Goal: Navigation & Orientation: Find specific page/section

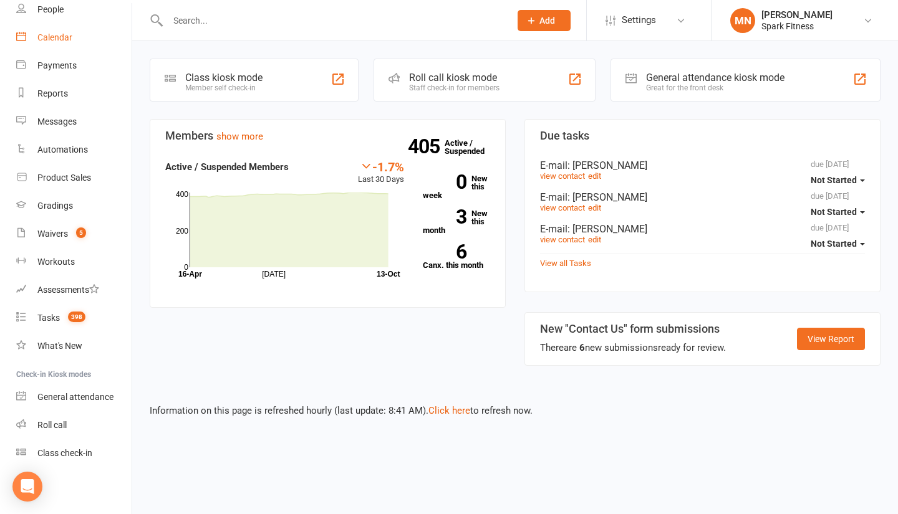
click at [64, 40] on div "Calendar" at bounding box center [54, 37] width 35 height 10
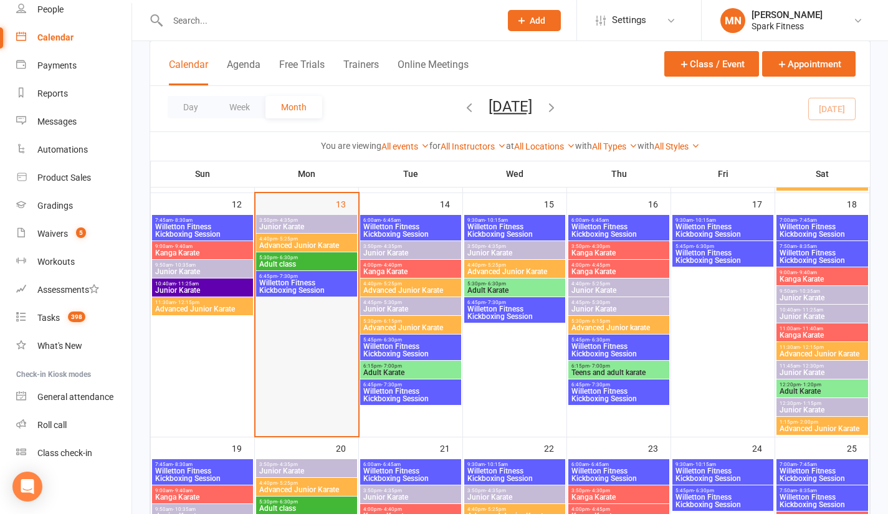
scroll to position [561, 0]
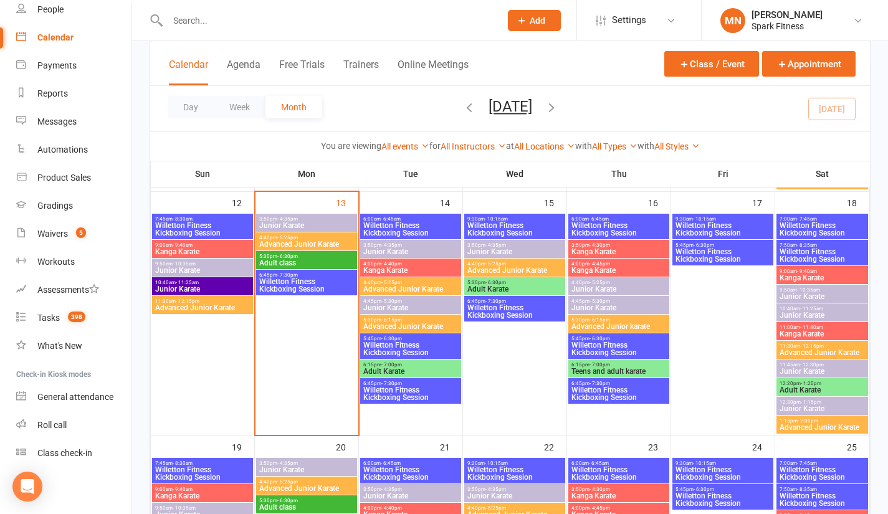
click at [277, 261] on span "Adult class" at bounding box center [307, 262] width 96 height 7
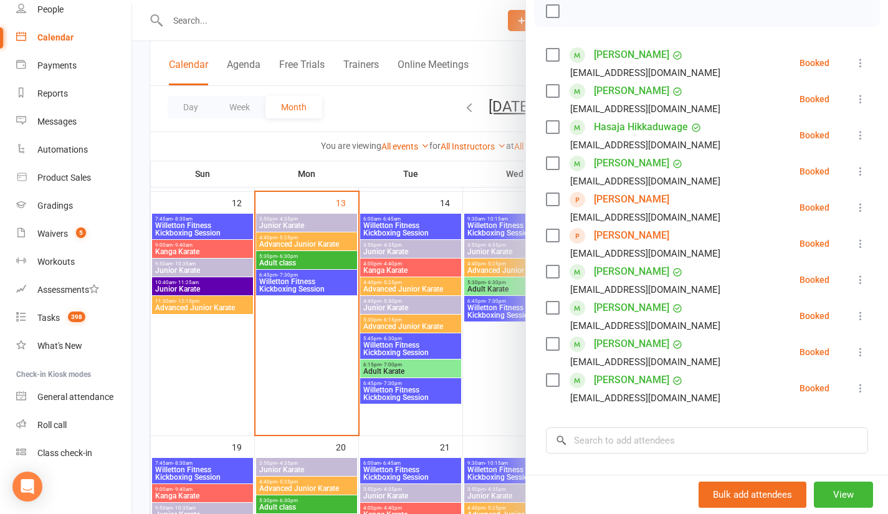
scroll to position [125, 0]
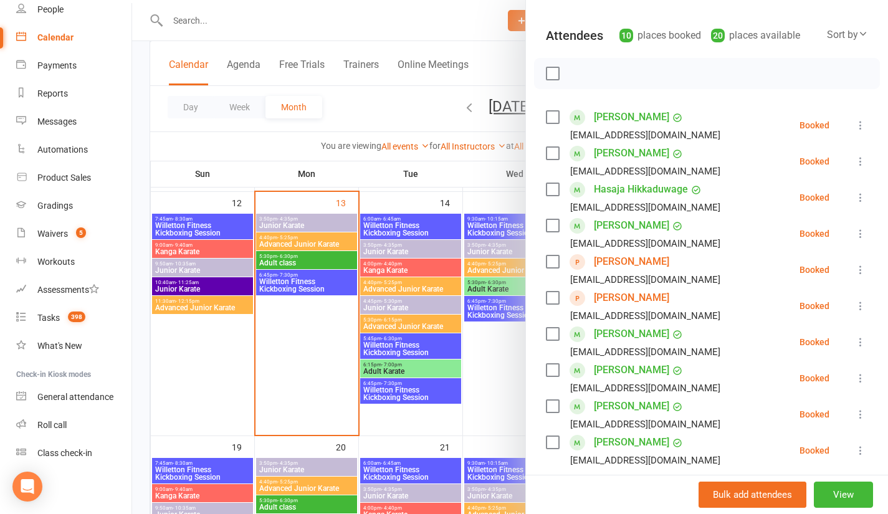
click at [137, 216] on div at bounding box center [510, 257] width 756 height 514
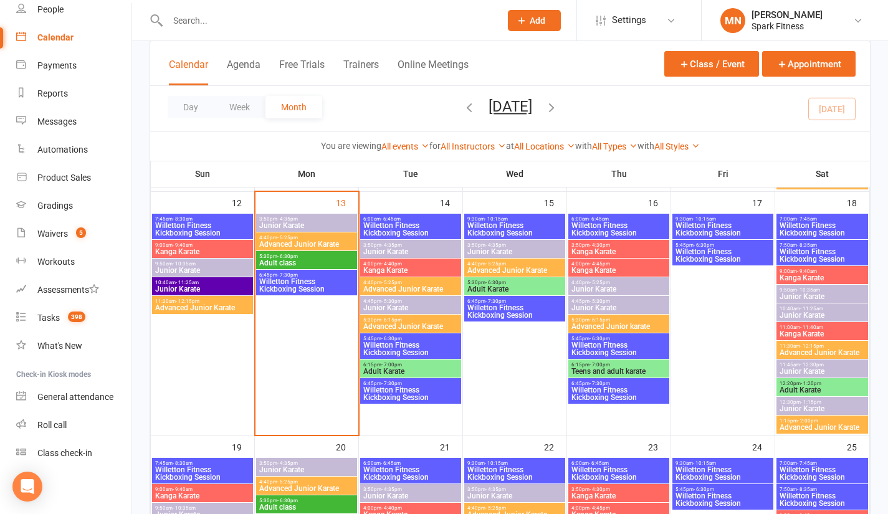
click at [516, 301] on span "6:45pm - 7:30pm" at bounding box center [515, 302] width 96 height 6
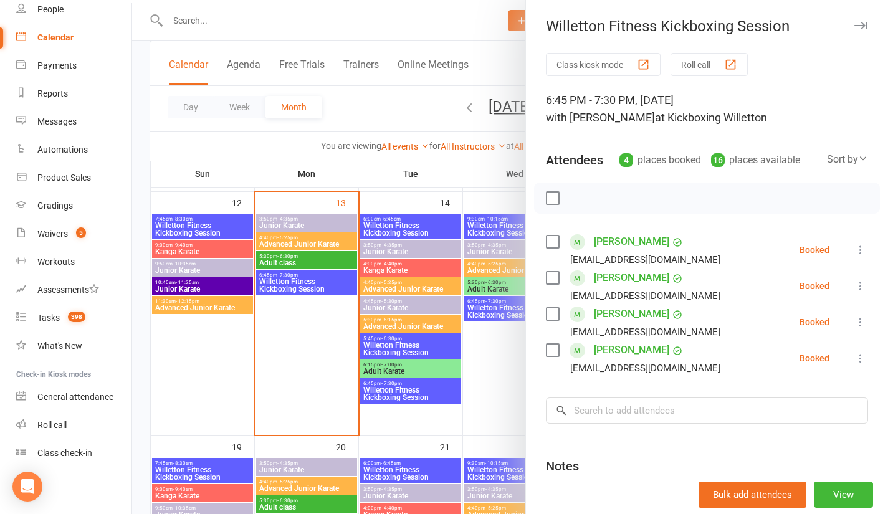
click at [138, 294] on div at bounding box center [510, 257] width 756 height 514
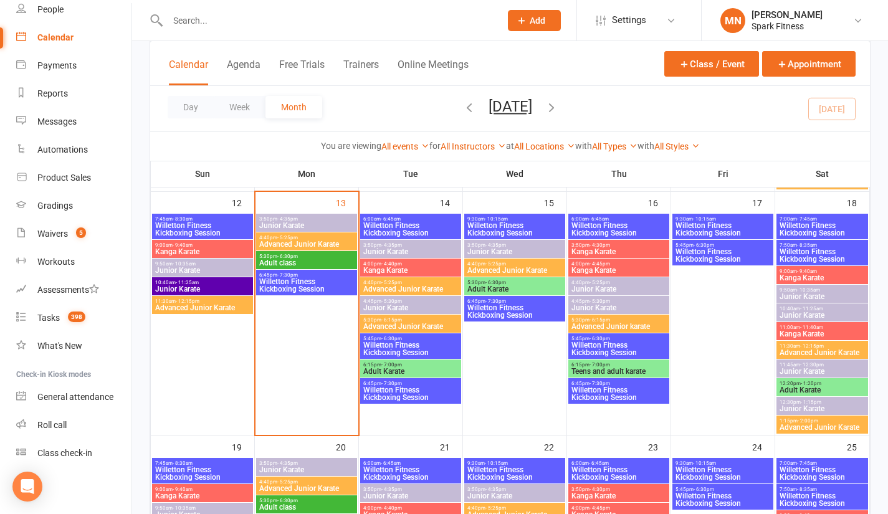
click at [515, 283] on span "5:30pm - 6:30pm" at bounding box center [515, 283] width 96 height 6
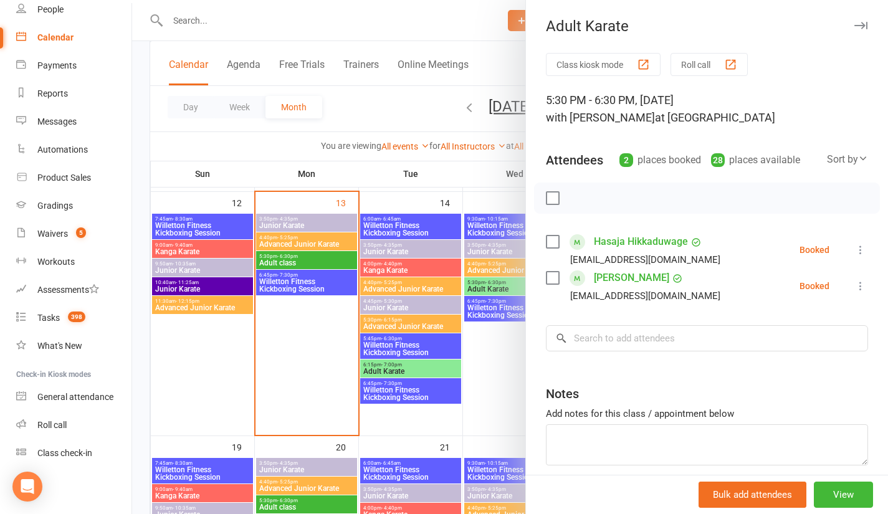
click at [142, 249] on div at bounding box center [510, 257] width 756 height 514
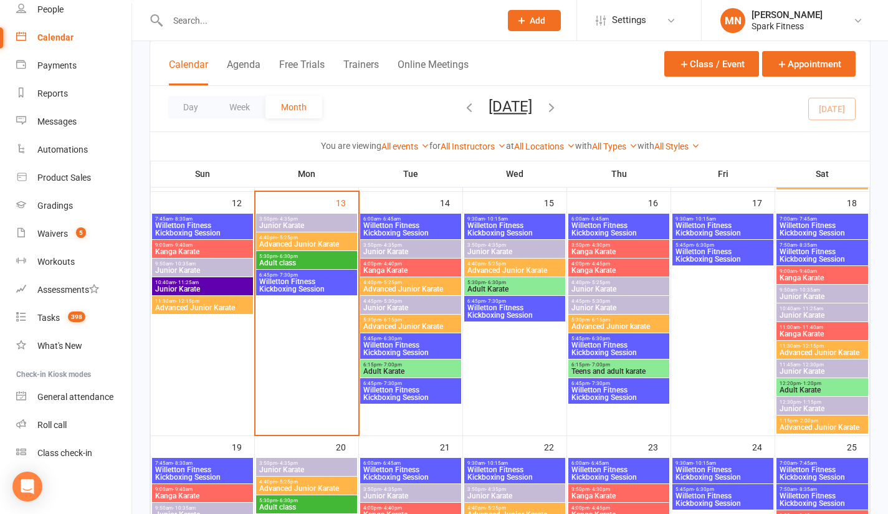
click at [287, 279] on span "Willetton Fitness Kickboxing Session" at bounding box center [307, 285] width 96 height 15
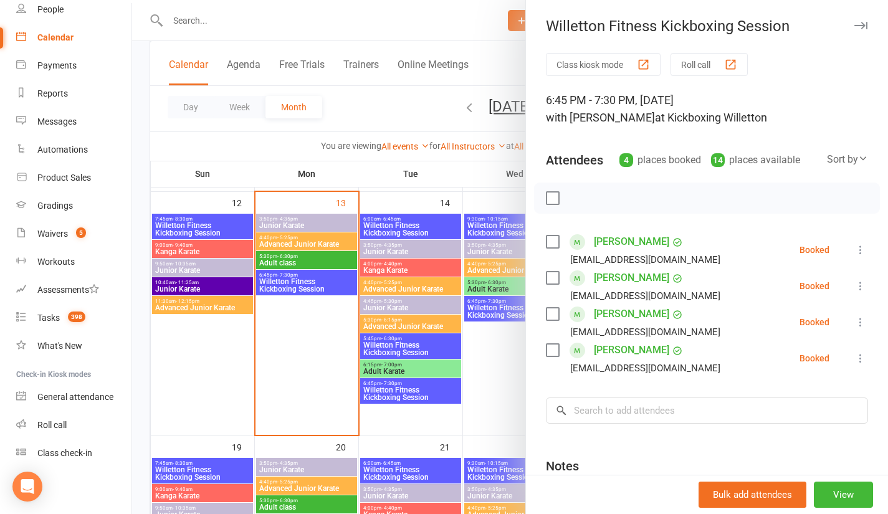
click at [298, 257] on div at bounding box center [510, 257] width 756 height 514
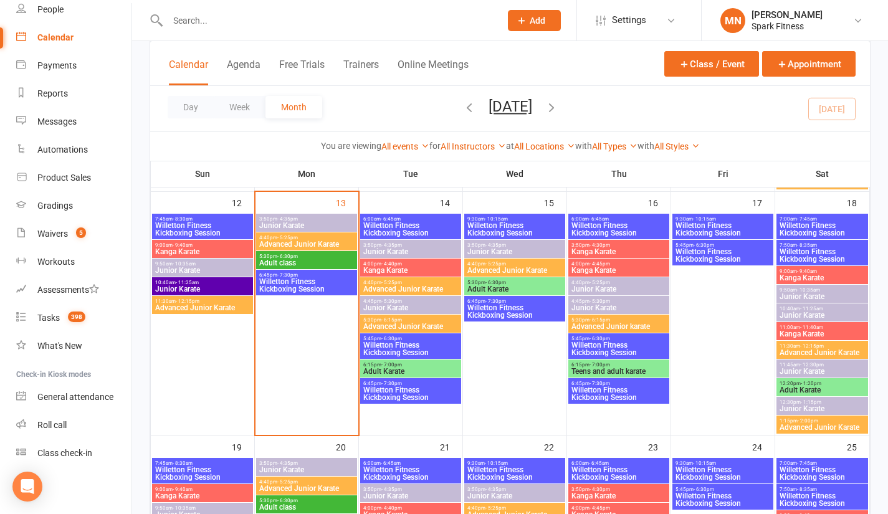
click at [298, 257] on span "5:30pm - 6:30pm" at bounding box center [307, 257] width 96 height 6
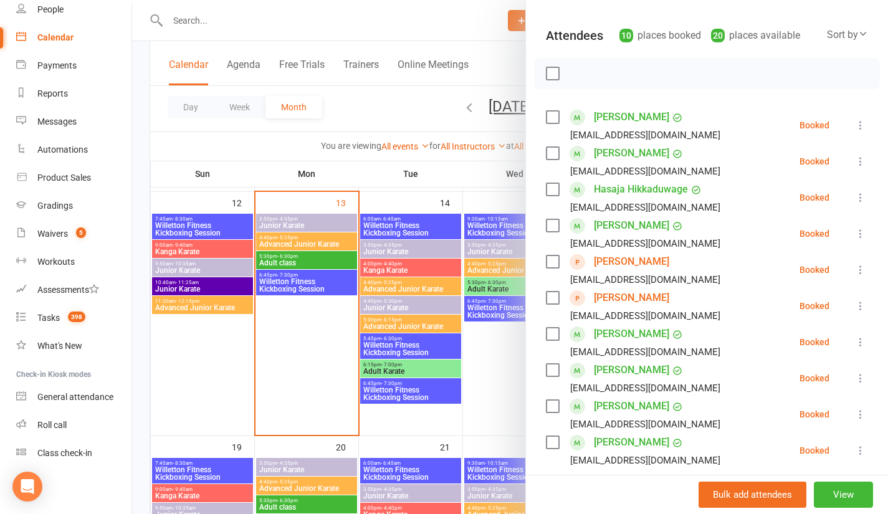
scroll to position [187, 0]
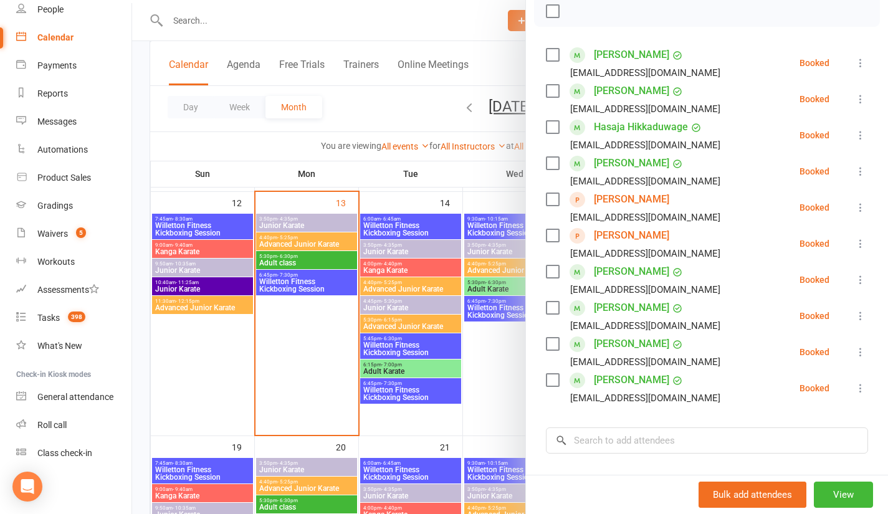
click at [135, 252] on div at bounding box center [510, 257] width 756 height 514
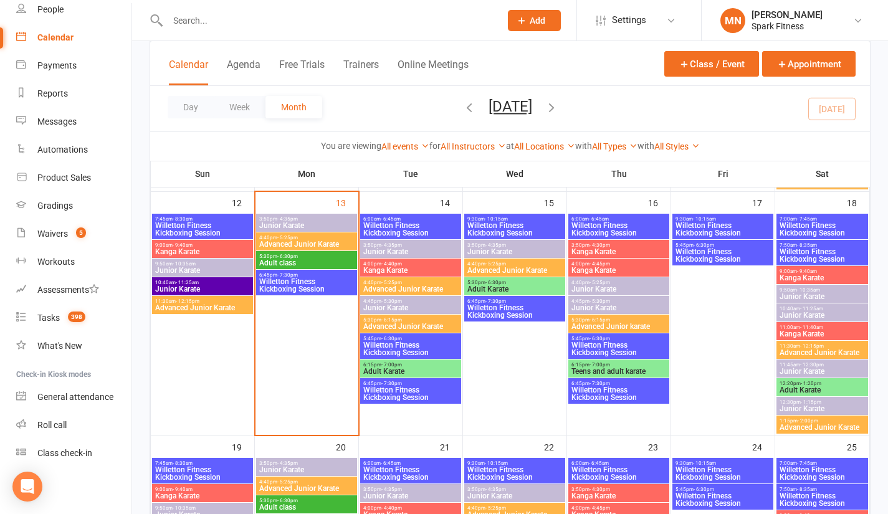
click at [496, 299] on span "- 7:30pm" at bounding box center [496, 302] width 21 height 6
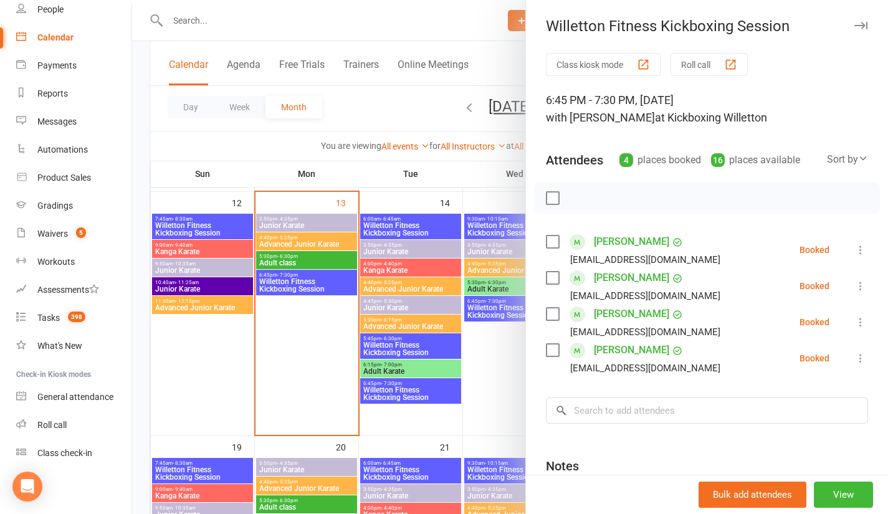
click at [135, 330] on div at bounding box center [510, 257] width 756 height 514
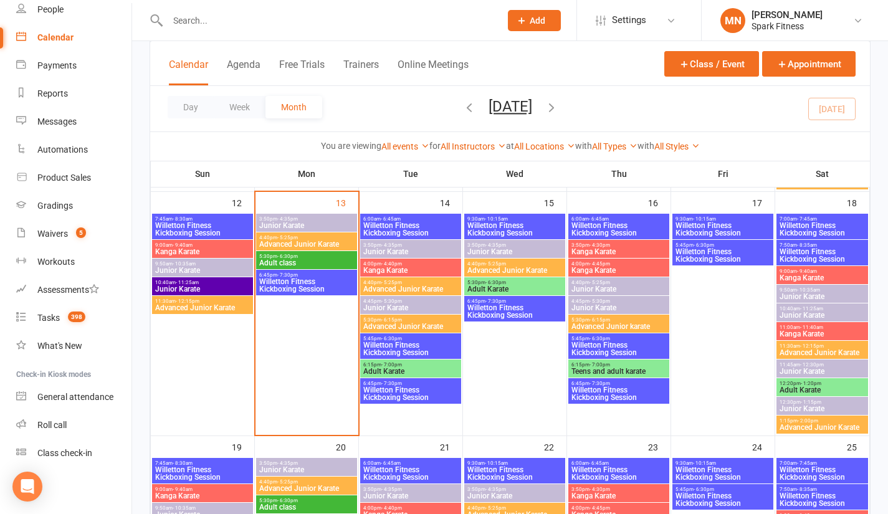
click at [510, 284] on span "5:30pm - 6:30pm" at bounding box center [515, 283] width 96 height 6
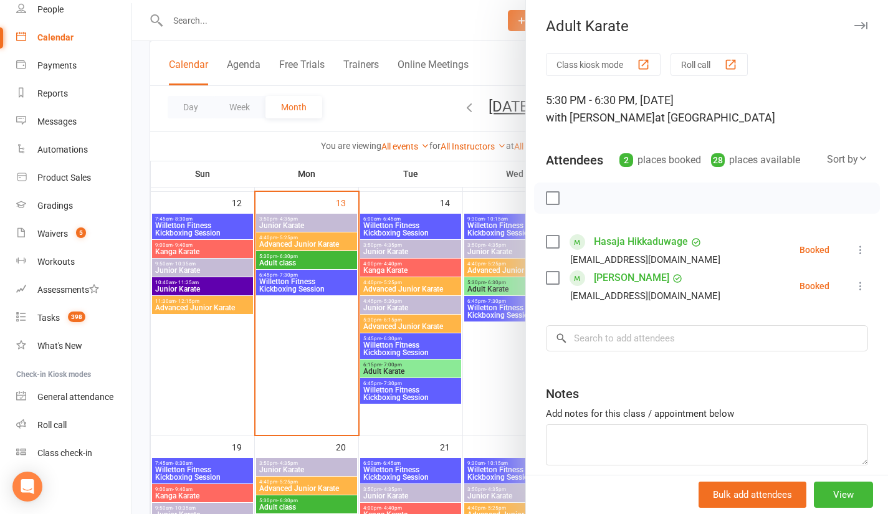
click at [135, 300] on div at bounding box center [510, 257] width 756 height 514
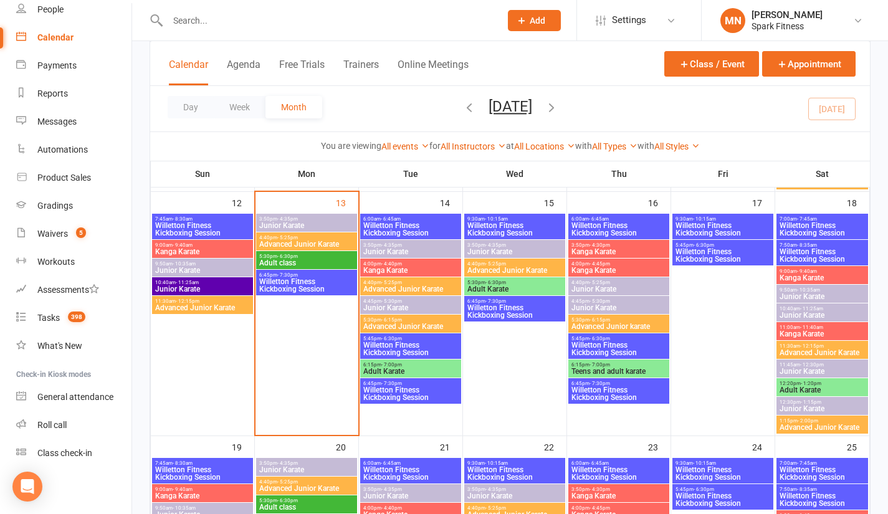
click at [824, 385] on span "12:20pm - 1:20pm" at bounding box center [822, 384] width 87 height 6
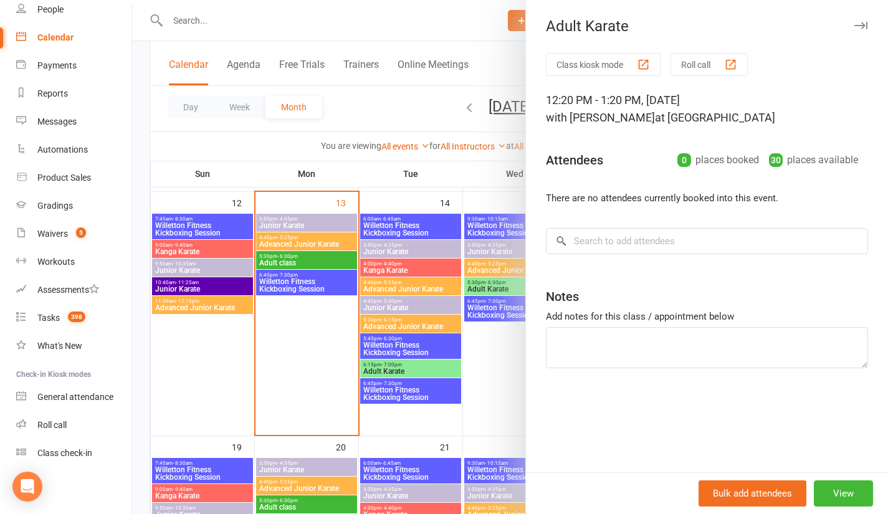
click at [132, 270] on nav "Clubworx Dashboard People Calendar Payments Reports Messages Automations Produc…" at bounding box center [66, 260] width 132 height 514
click at [144, 244] on div at bounding box center [510, 257] width 756 height 514
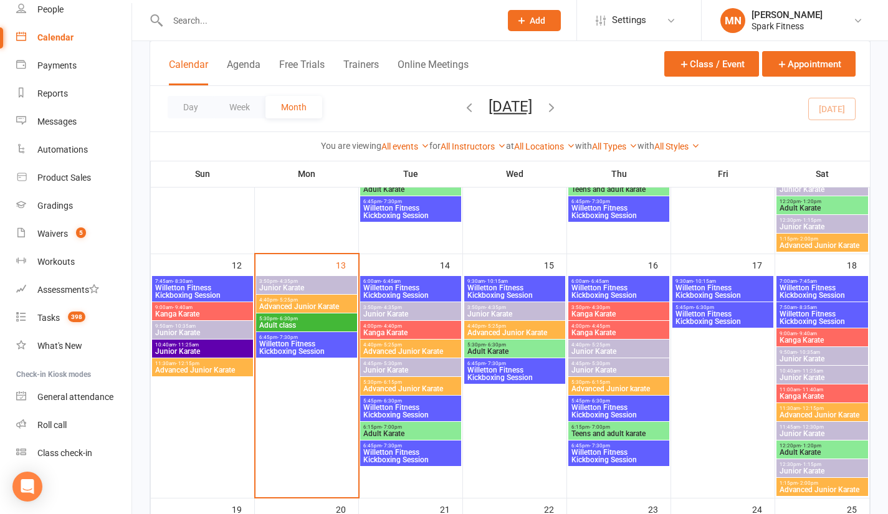
scroll to position [499, 0]
click at [299, 319] on span "5:30pm - 6:30pm" at bounding box center [307, 319] width 96 height 6
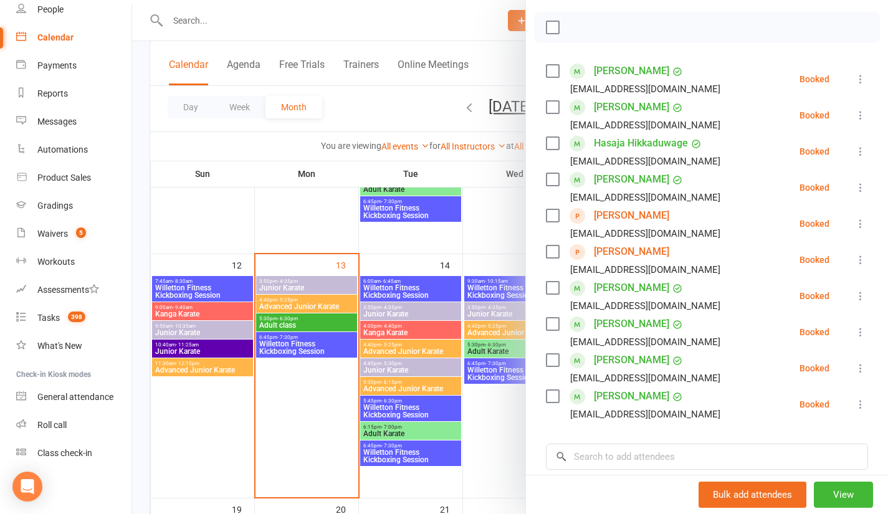
scroll to position [187, 0]
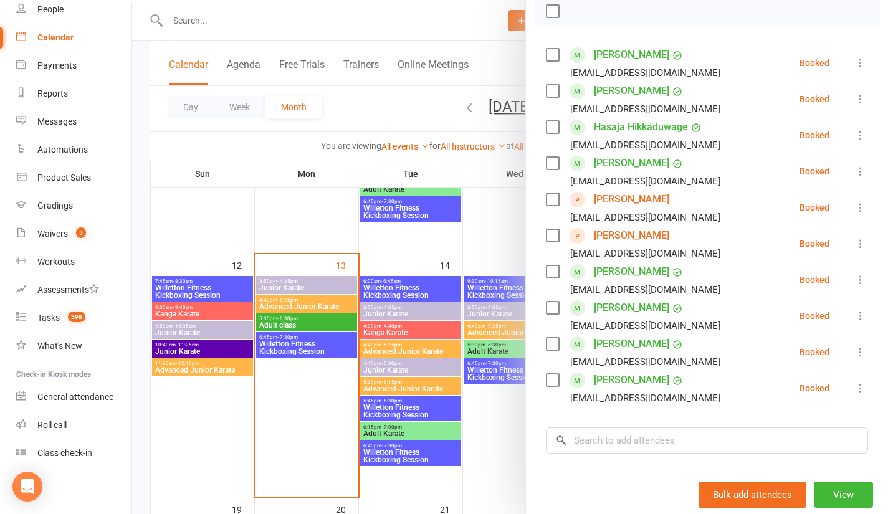
click at [617, 342] on link "[PERSON_NAME]" at bounding box center [631, 344] width 75 height 20
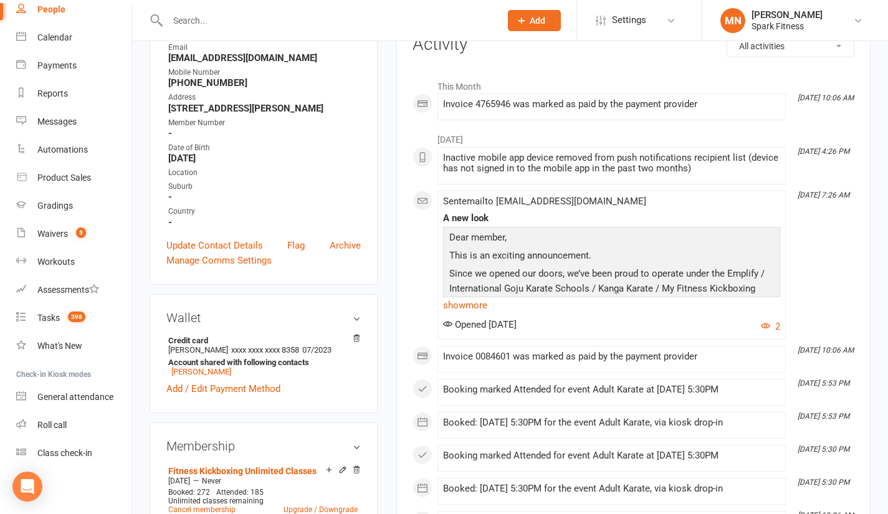
scroll to position [62, 0]
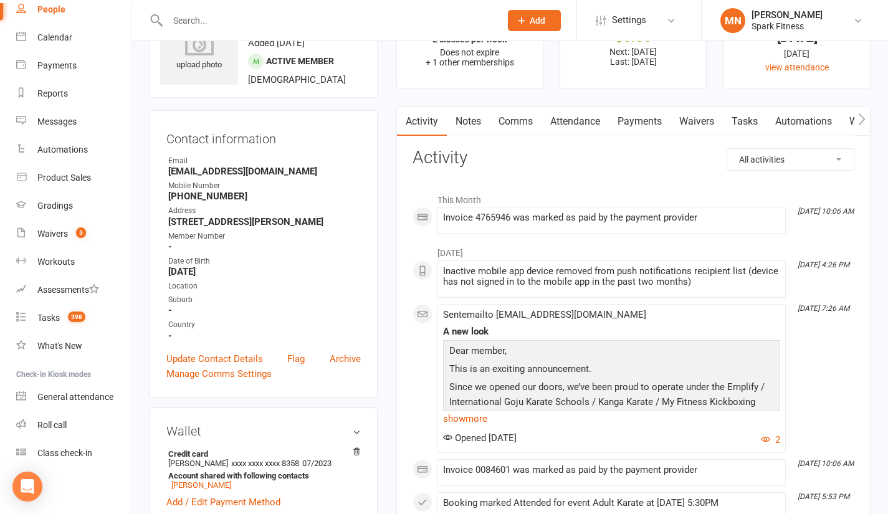
click at [623, 122] on link "Payments" at bounding box center [640, 121] width 62 height 29
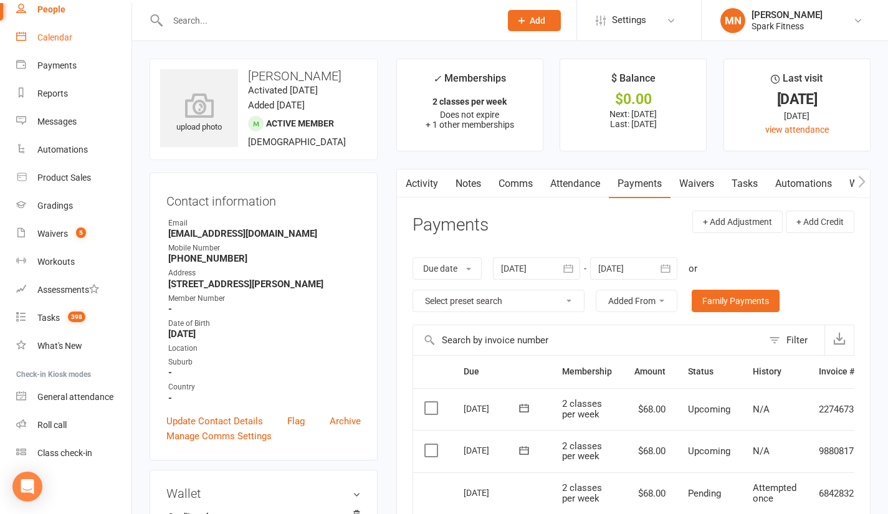
click at [59, 44] on link "Calendar" at bounding box center [73, 38] width 115 height 28
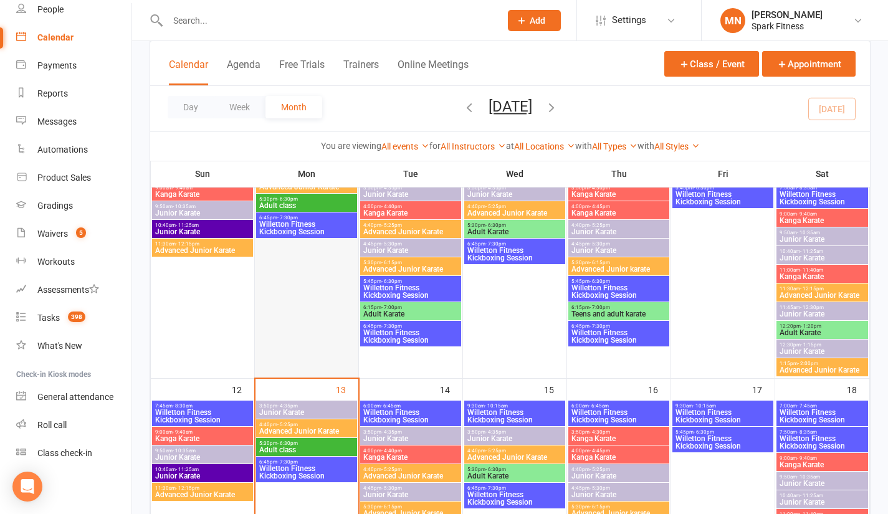
scroll to position [499, 0]
